Goal: Task Accomplishment & Management: Use online tool/utility

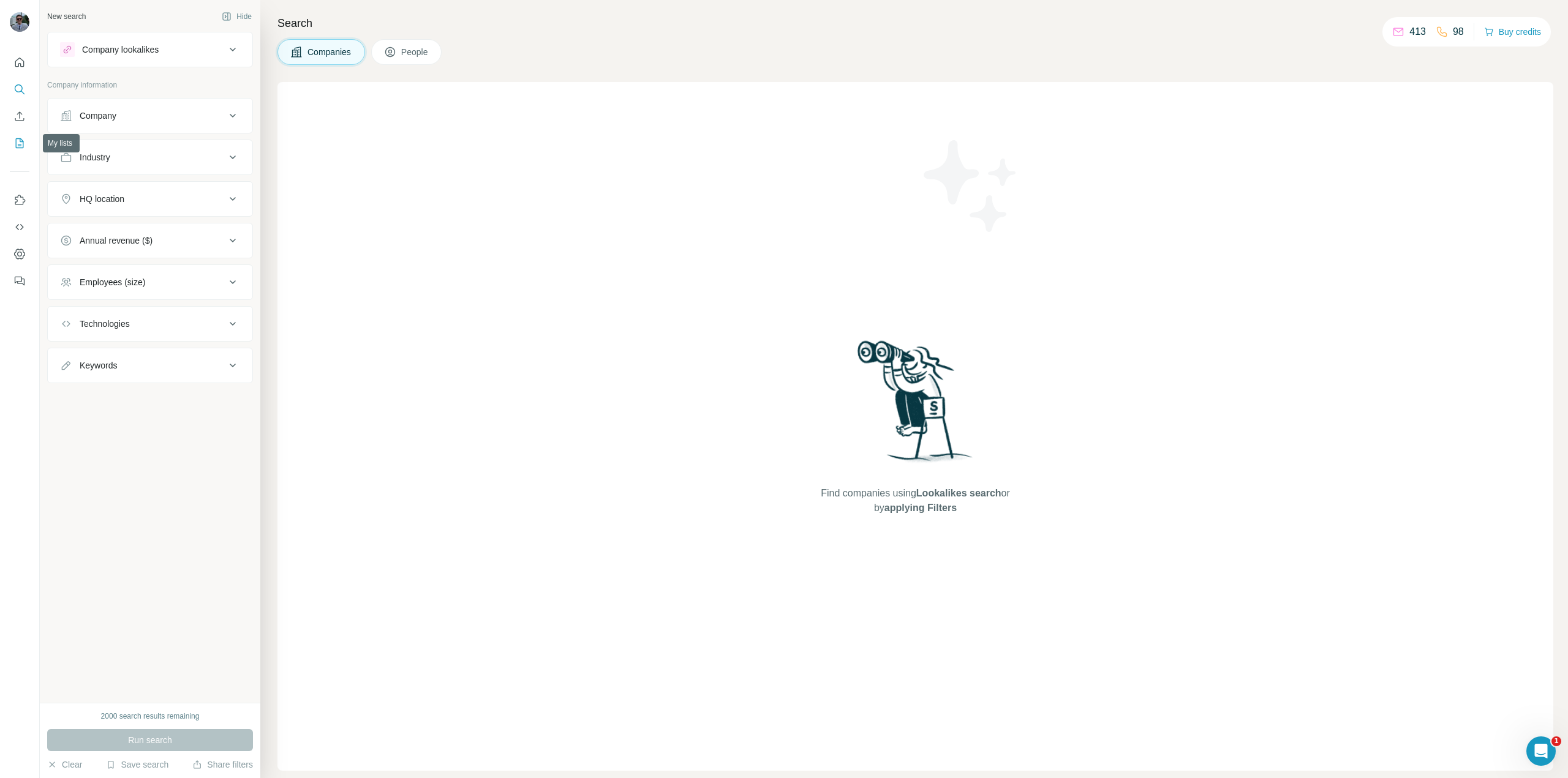
drag, startPoint x: 22, startPoint y: 143, endPoint x: 22, endPoint y: 135, distance: 8.0
click at [22, 135] on button "My lists" at bounding box center [19, 143] width 20 height 22
click at [20, 117] on icon "Enrich CSV" at bounding box center [20, 116] width 10 height 10
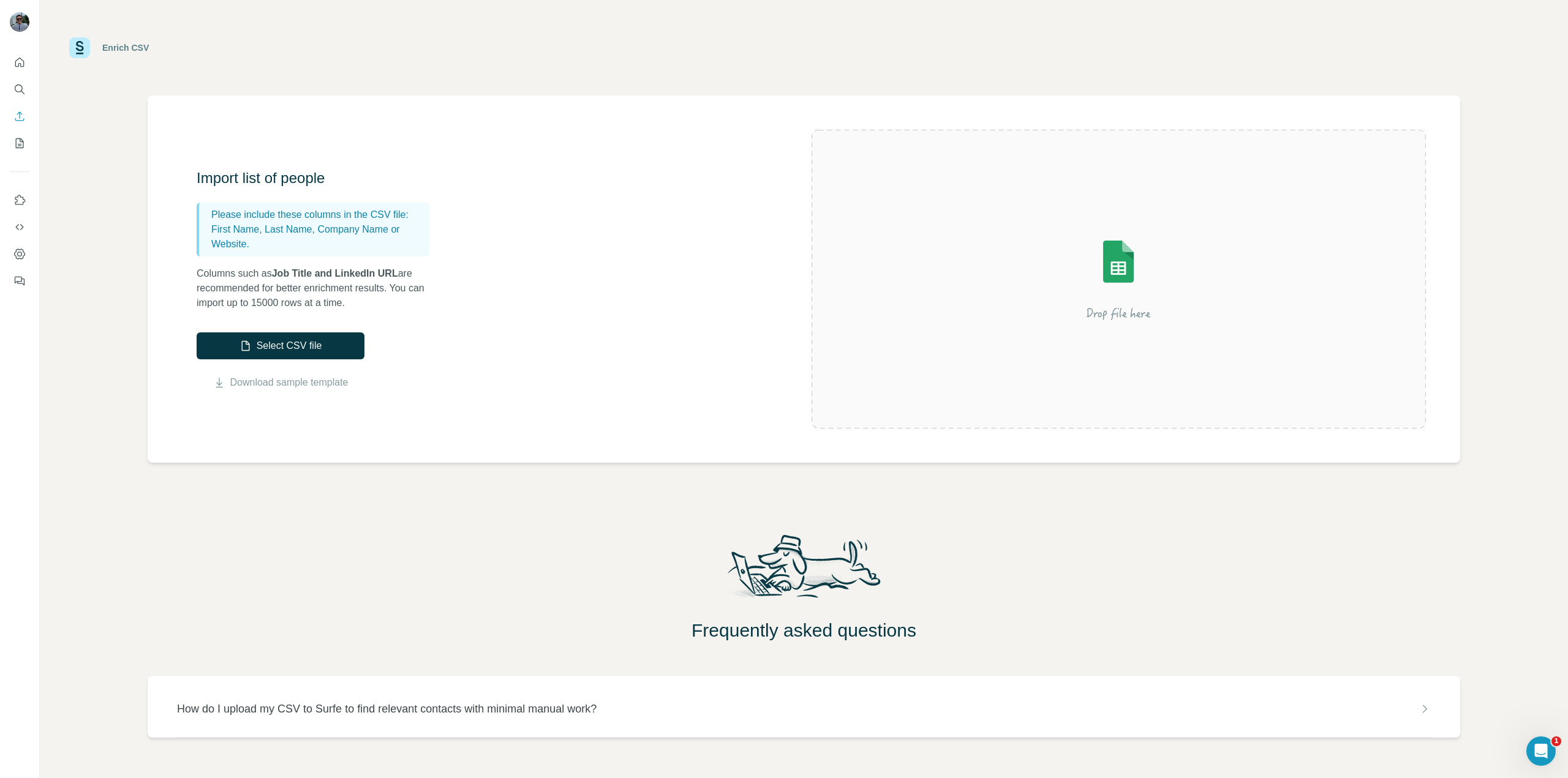
click at [1006, 598] on div "Frequently asked questions" at bounding box center [803, 587] width 1528 height 110
click at [566, 447] on div "Import list of people Please include these columns in the CSV file: First Name,…" at bounding box center [803, 279] width 1313 height 367
drag, startPoint x: 426, startPoint y: 389, endPoint x: 169, endPoint y: 263, distance: 286.2
click at [162, 268] on div "Import list of people Please include these columns in the CSV file: First Name,…" at bounding box center [803, 279] width 1313 height 367
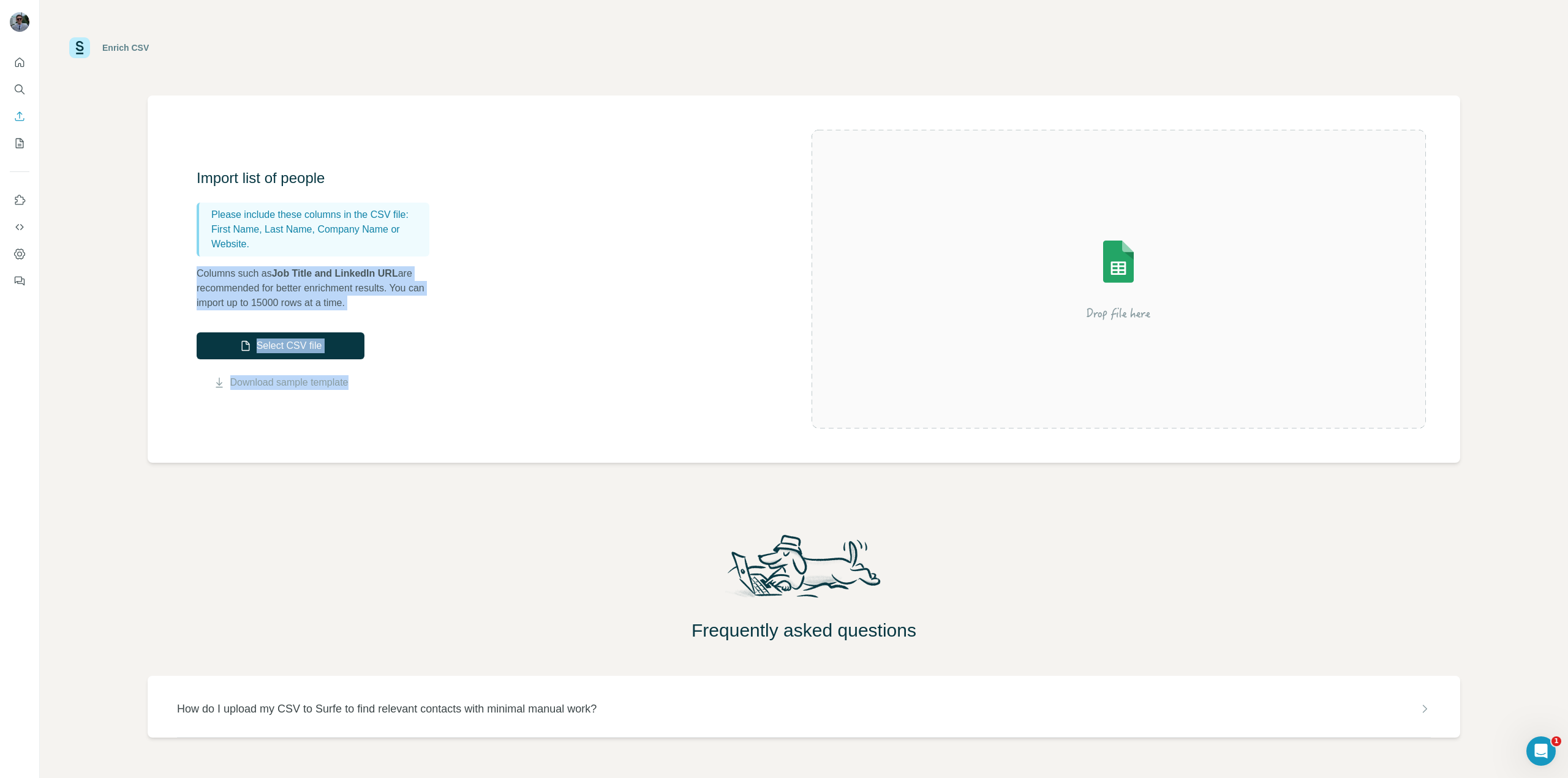
click at [314, 293] on p "Columns such as Job Title and LinkedIn URL are recommended for better enrichmen…" at bounding box center [319, 288] width 245 height 44
drag, startPoint x: 200, startPoint y: 271, endPoint x: 459, endPoint y: 304, distance: 261.1
click at [459, 304] on div "Import list of people Please include these columns in the CSV file: First Name,…" at bounding box center [504, 279] width 615 height 221
drag, startPoint x: 343, startPoint y: 313, endPoint x: 215, endPoint y: 266, distance: 136.4
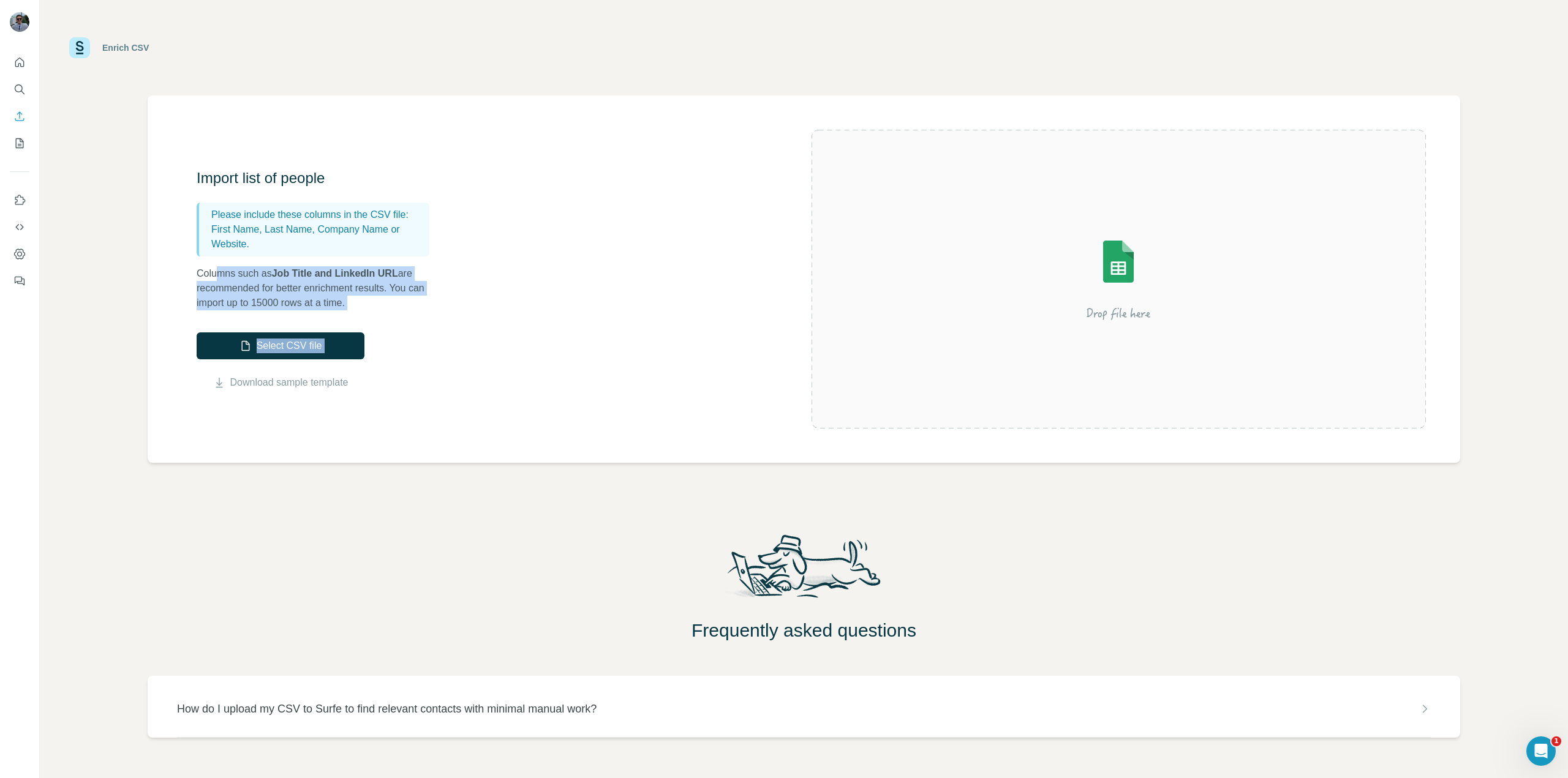
click at [215, 266] on div "Import list of people Please include these columns in the CSV file: First Name,…" at bounding box center [504, 279] width 615 height 221
click at [212, 266] on p "Columns such as Job Title and LinkedIn URL are recommended for better enrichmen…" at bounding box center [319, 288] width 245 height 44
drag, startPoint x: 258, startPoint y: 270, endPoint x: 471, endPoint y: 291, distance: 214.0
click at [471, 291] on div "Import list of people Please include these columns in the CSV file: First Name,…" at bounding box center [504, 279] width 615 height 221
click at [451, 302] on div "Import list of people Please include these columns in the CSV file: First Name,…" at bounding box center [504, 279] width 615 height 221
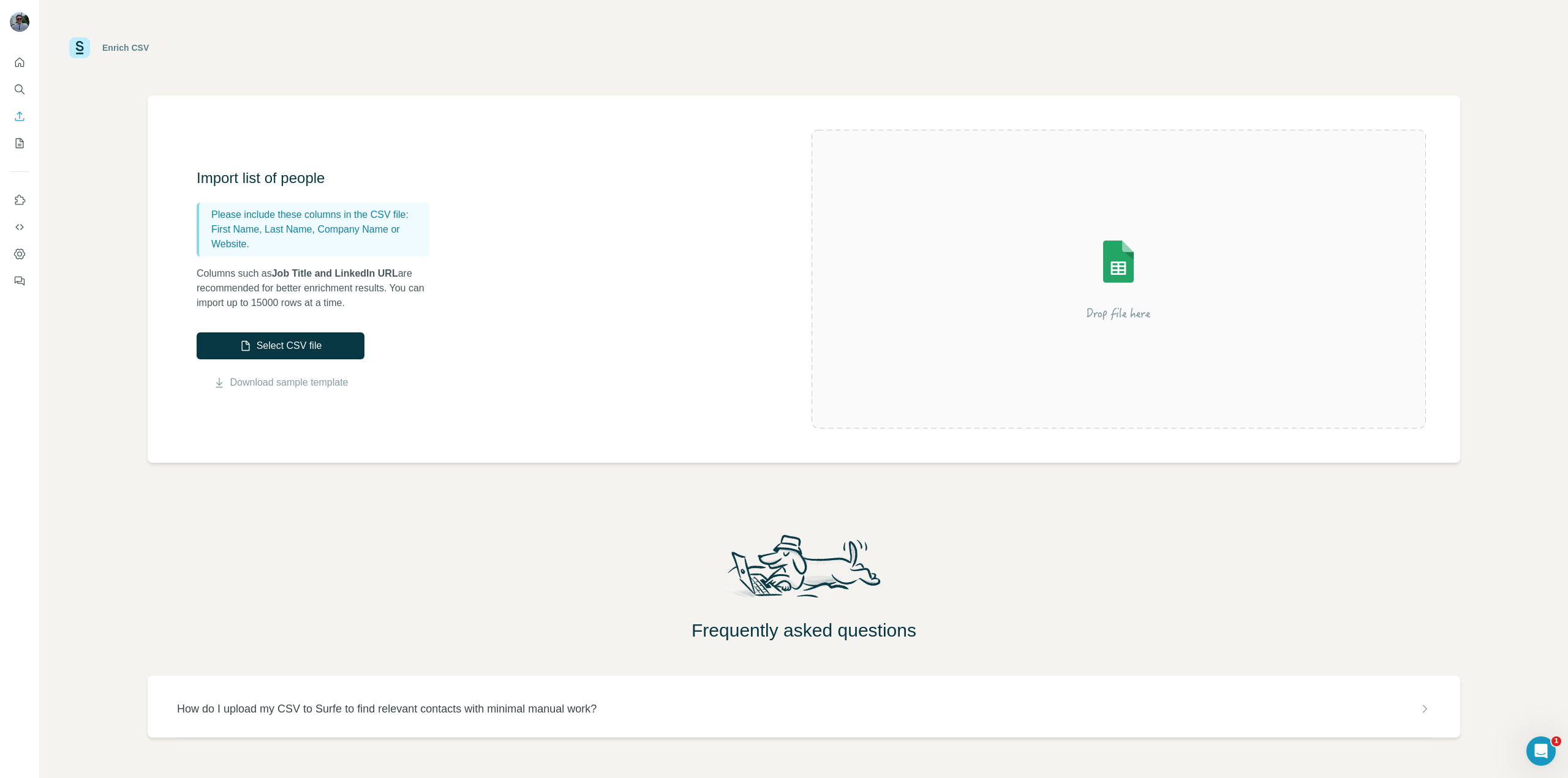
drag, startPoint x: 320, startPoint y: 293, endPoint x: 158, endPoint y: 239, distance: 170.8
click at [194, 247] on div "Import list of people Please include these columns in the CSV file: First Name,…" at bounding box center [803, 279] width 1313 height 367
click at [137, 260] on div "Enrich CSV Import list of people Please include these columns in the CSV file: …" at bounding box center [803, 389] width 1528 height 778
drag, startPoint x: 167, startPoint y: 271, endPoint x: 595, endPoint y: 298, distance: 428.9
click at [595, 298] on div "Import list of people Please include these columns in the CSV file: First Name,…" at bounding box center [803, 279] width 1313 height 367
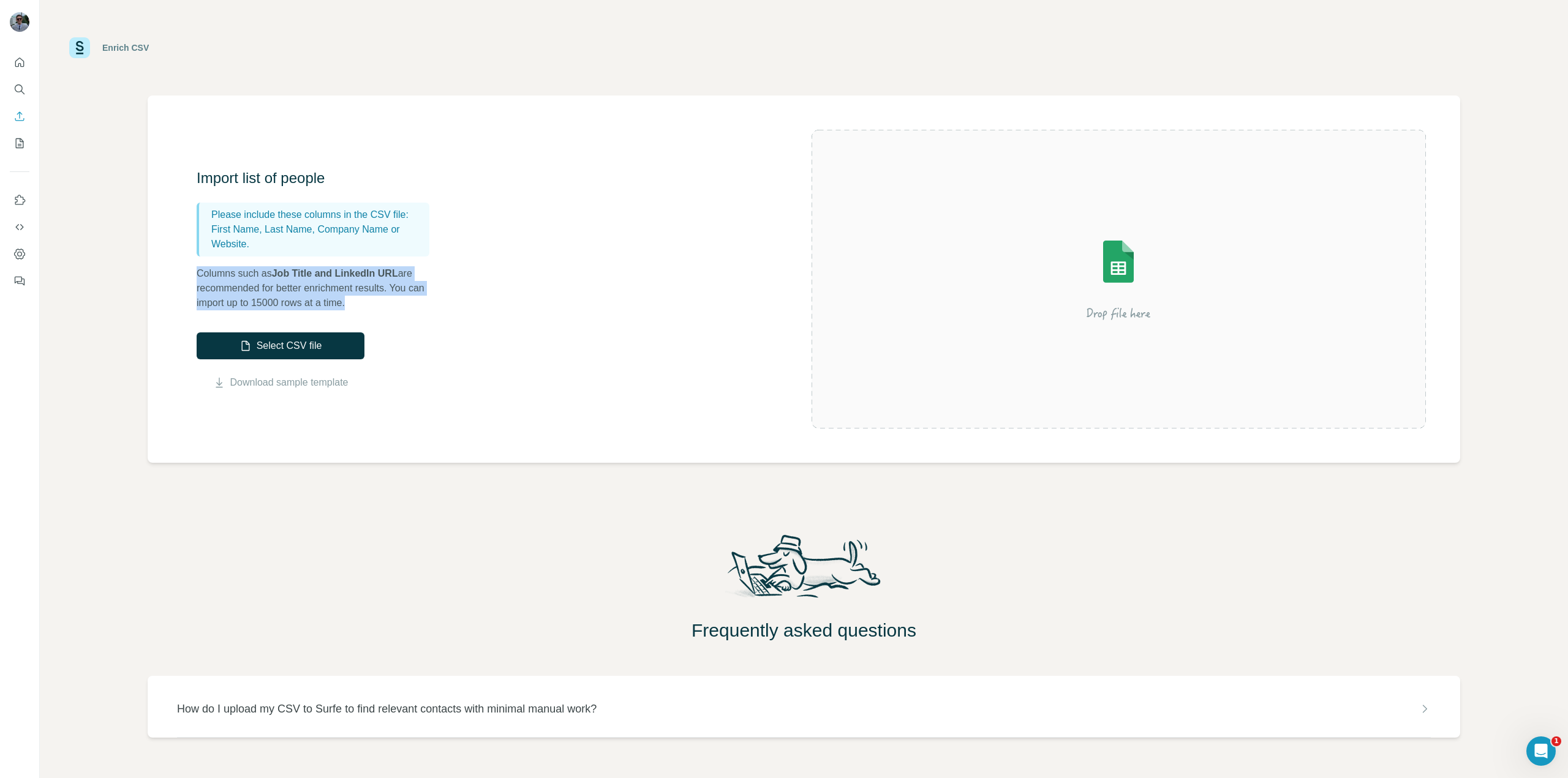
click at [376, 296] on p "Columns such as Job Title and LinkedIn URL are recommended for better enrichmen…" at bounding box center [319, 288] width 245 height 44
drag, startPoint x: 404, startPoint y: 302, endPoint x: 147, endPoint y: 263, distance: 259.9
click at [147, 263] on div "Enrich CSV Import list of people Please include these columns in the CSV file: …" at bounding box center [803, 389] width 1528 height 778
click at [203, 270] on p "Columns such as Job Title and LinkedIn URL are recommended for better enrichmen…" at bounding box center [319, 288] width 245 height 44
drag, startPoint x: 201, startPoint y: 270, endPoint x: 610, endPoint y: 309, distance: 410.9
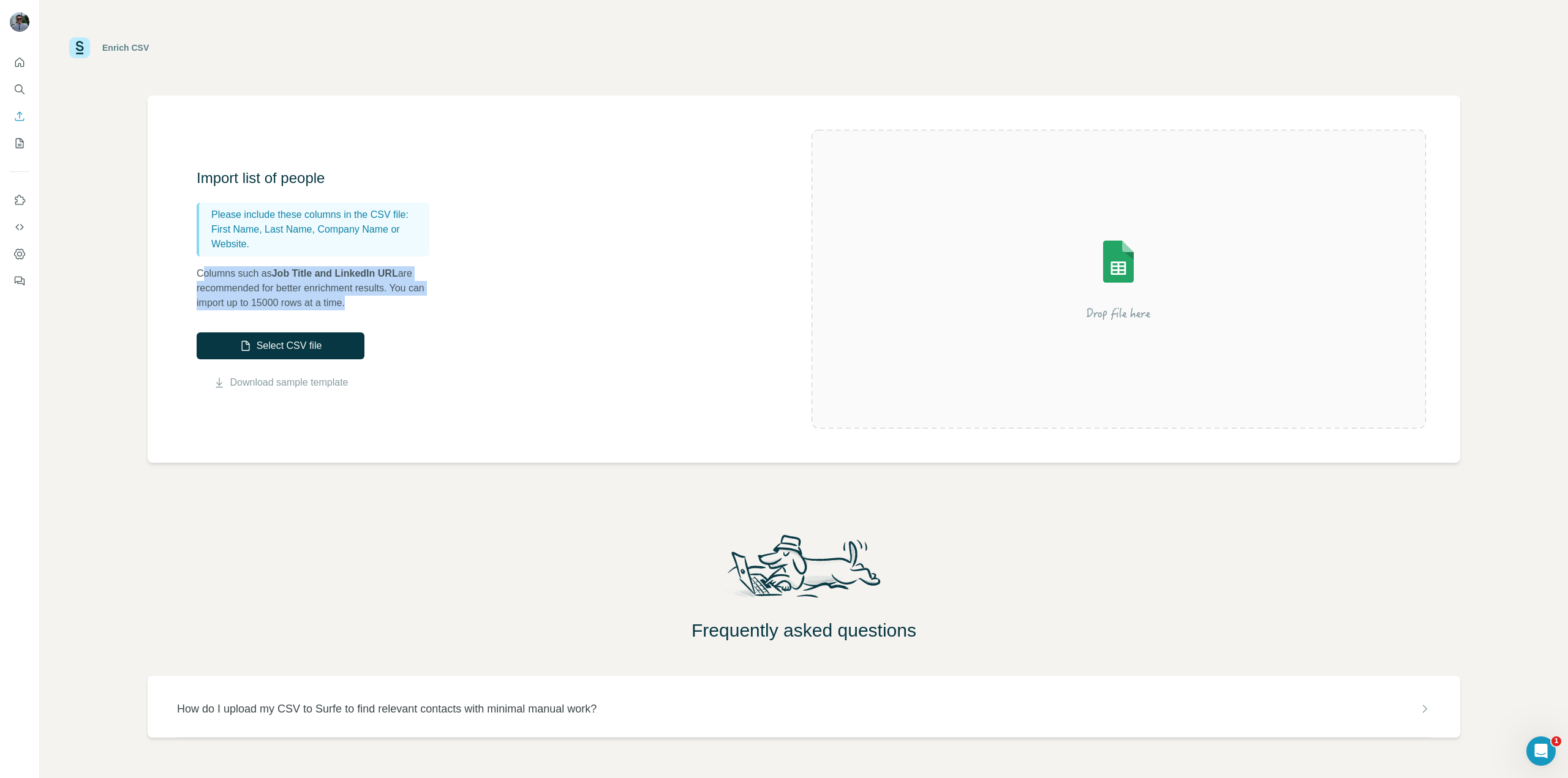
click at [610, 309] on div "Import list of people Please include these columns in the CSV file: First Name,…" at bounding box center [504, 279] width 615 height 221
click at [187, 287] on div "Import list of people Please include these columns in the CSV file: First Name,…" at bounding box center [803, 279] width 1313 height 367
click at [194, 267] on div "Import list of people Please include these columns in the CSV file: First Name,…" at bounding box center [803, 279] width 1313 height 367
drag, startPoint x: 190, startPoint y: 263, endPoint x: 586, endPoint y: 308, distance: 398.5
click at [584, 307] on div "Import list of people Please include these columns in the CSV file: First Name,…" at bounding box center [803, 279] width 1313 height 367
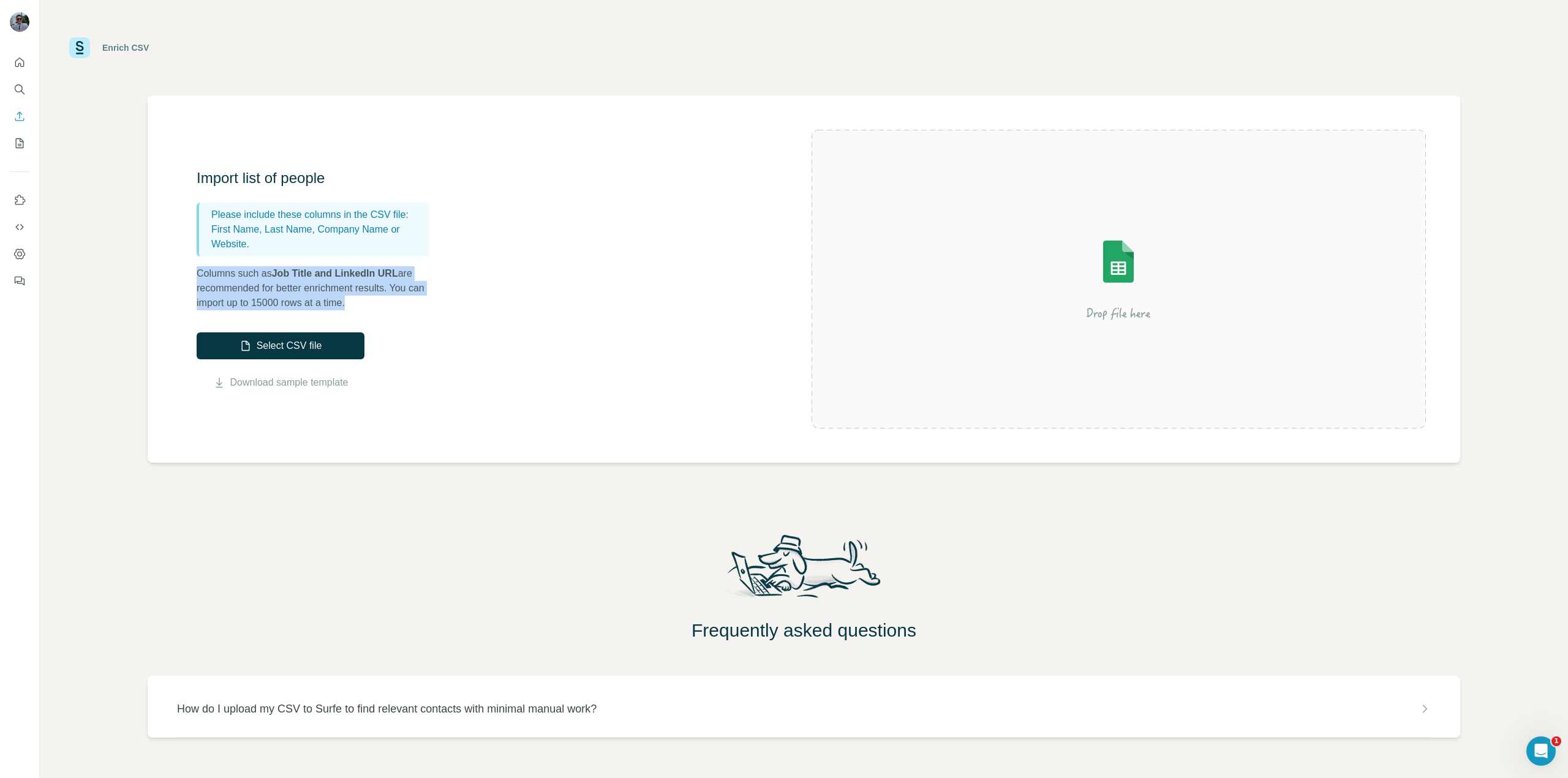
click at [541, 309] on div "Import list of people Please include these columns in the CSV file: First Name,…" at bounding box center [504, 279] width 615 height 221
